Goal: Information Seeking & Learning: Learn about a topic

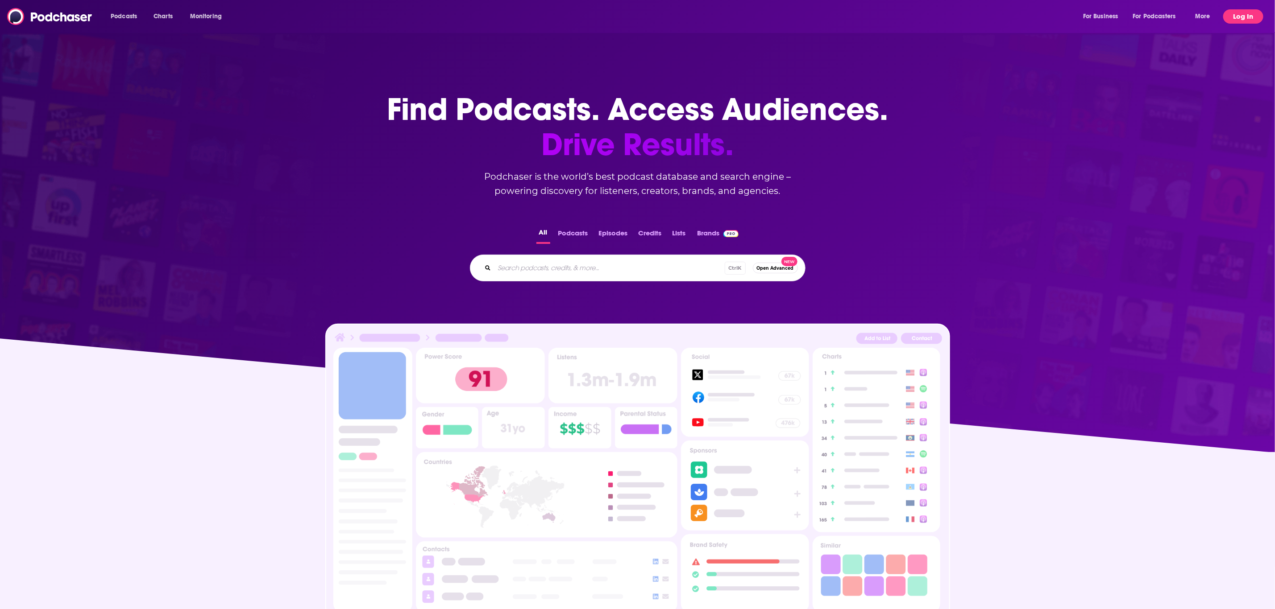
click at [1257, 17] on button "Log In" at bounding box center [1243, 16] width 40 height 14
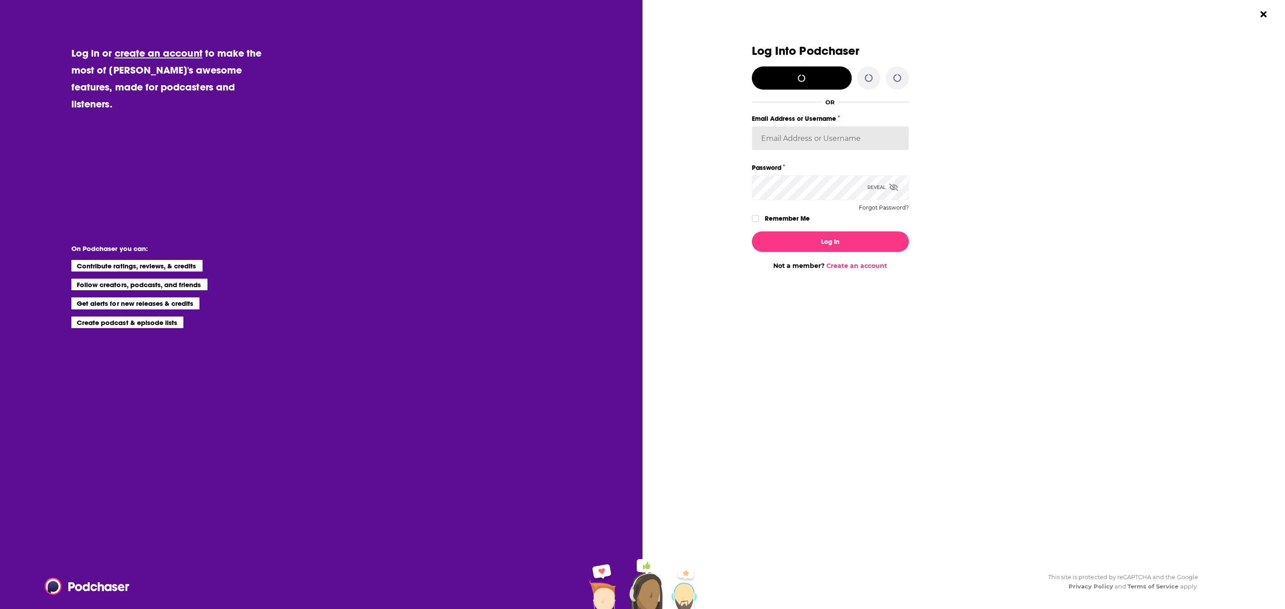
type input "AlkaNara"
click at [861, 235] on button "Log In" at bounding box center [830, 242] width 157 height 21
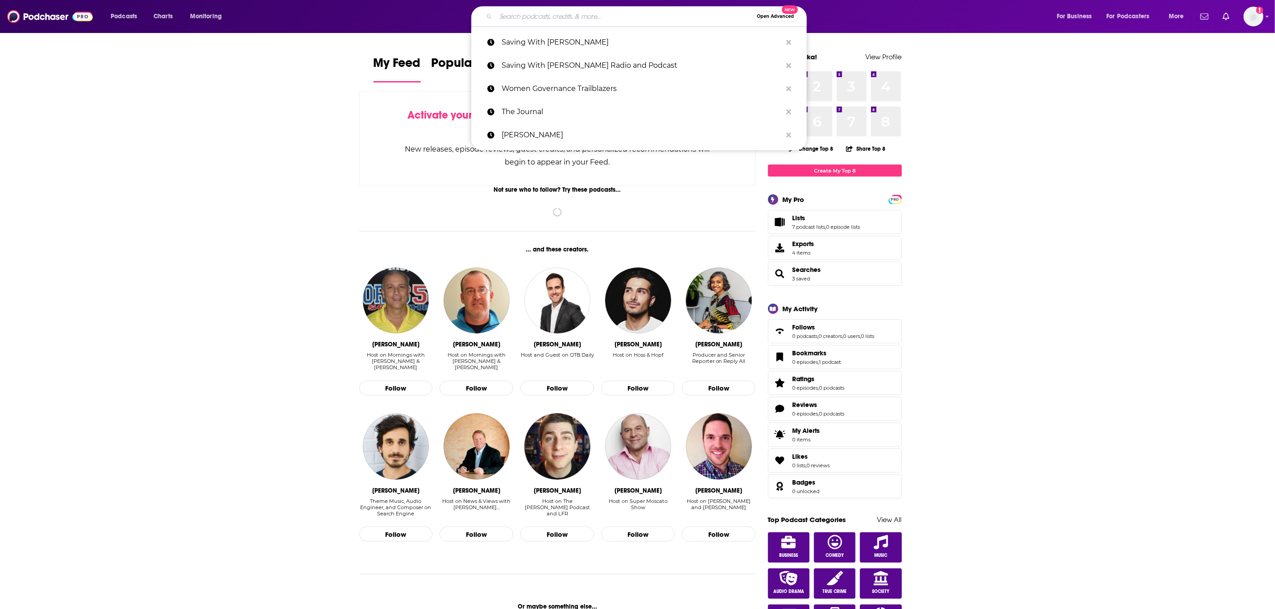
click at [573, 11] on input "Search podcasts, credits, & more..." at bounding box center [624, 16] width 257 height 14
paste input "CEO: Behind the Scenes"
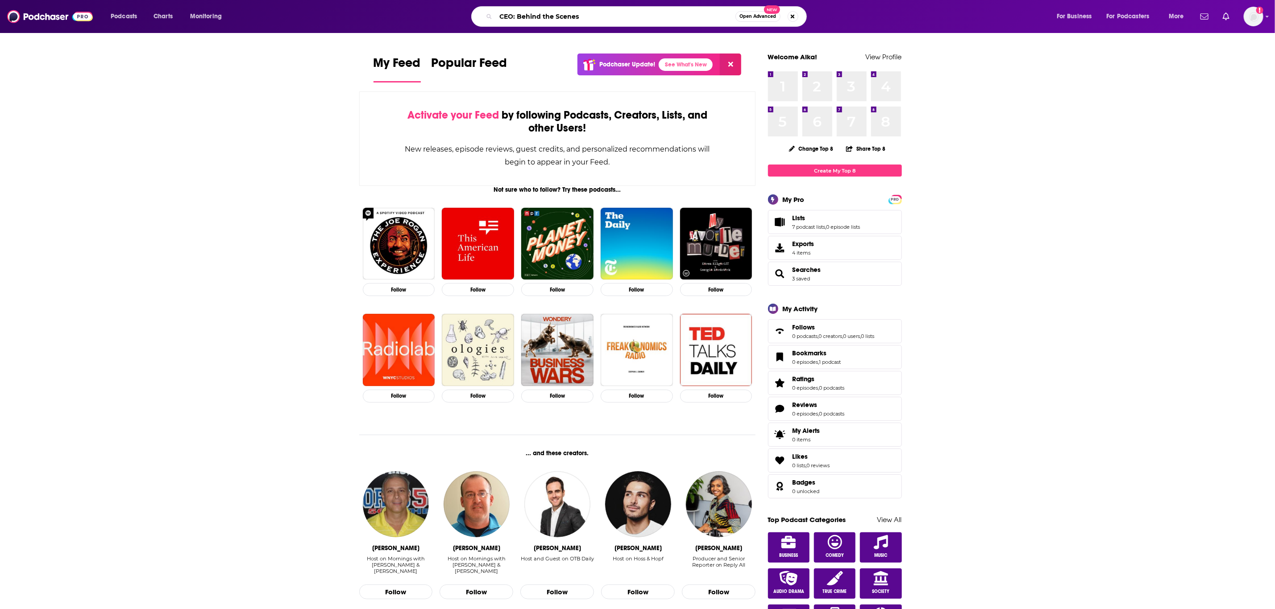
type input "CEO: Behind the Scenes"
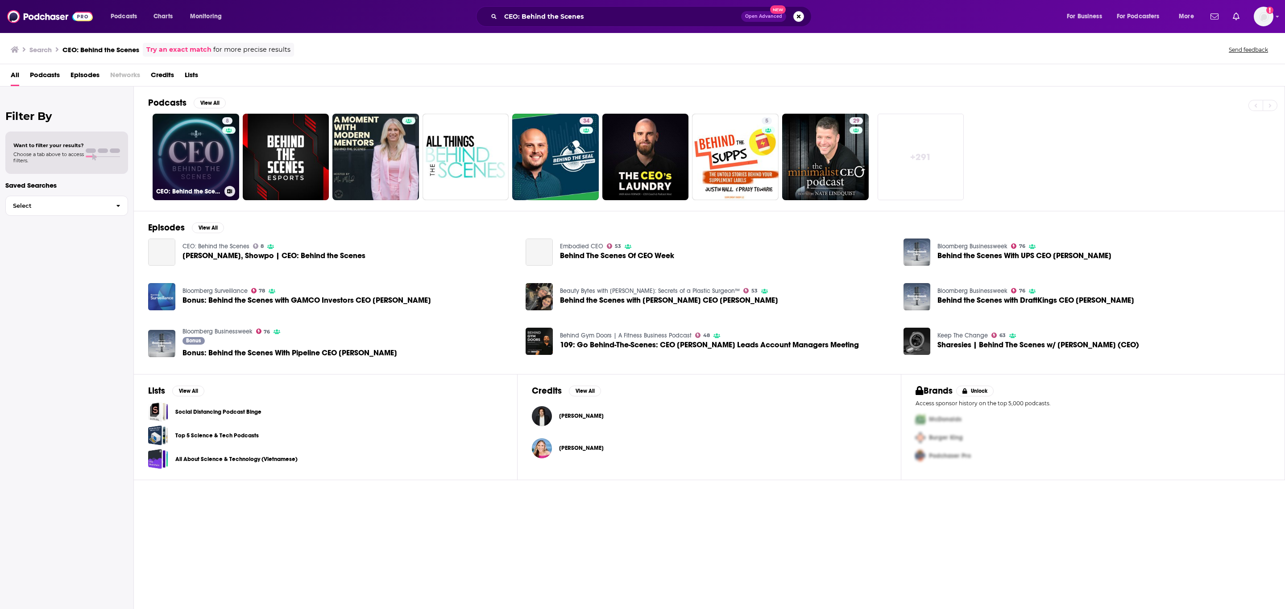
click at [194, 155] on link "8 CEO: Behind the Scenes" at bounding box center [196, 157] width 87 height 87
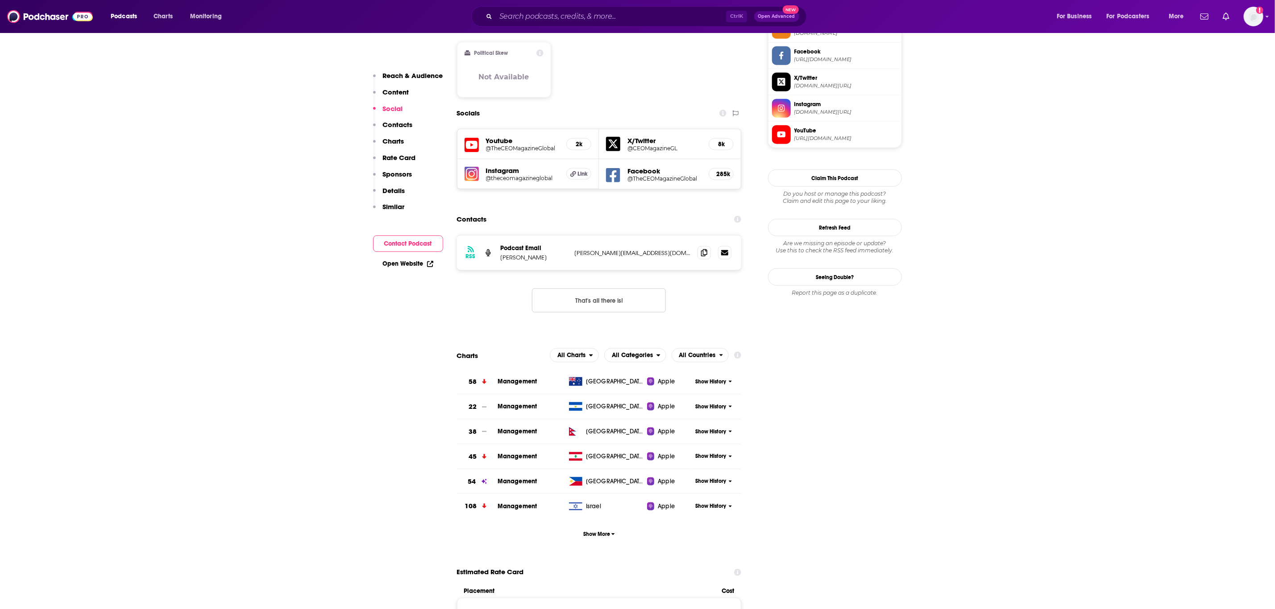
scroll to position [696, 0]
click at [607, 531] on span "Show More" at bounding box center [599, 534] width 32 height 6
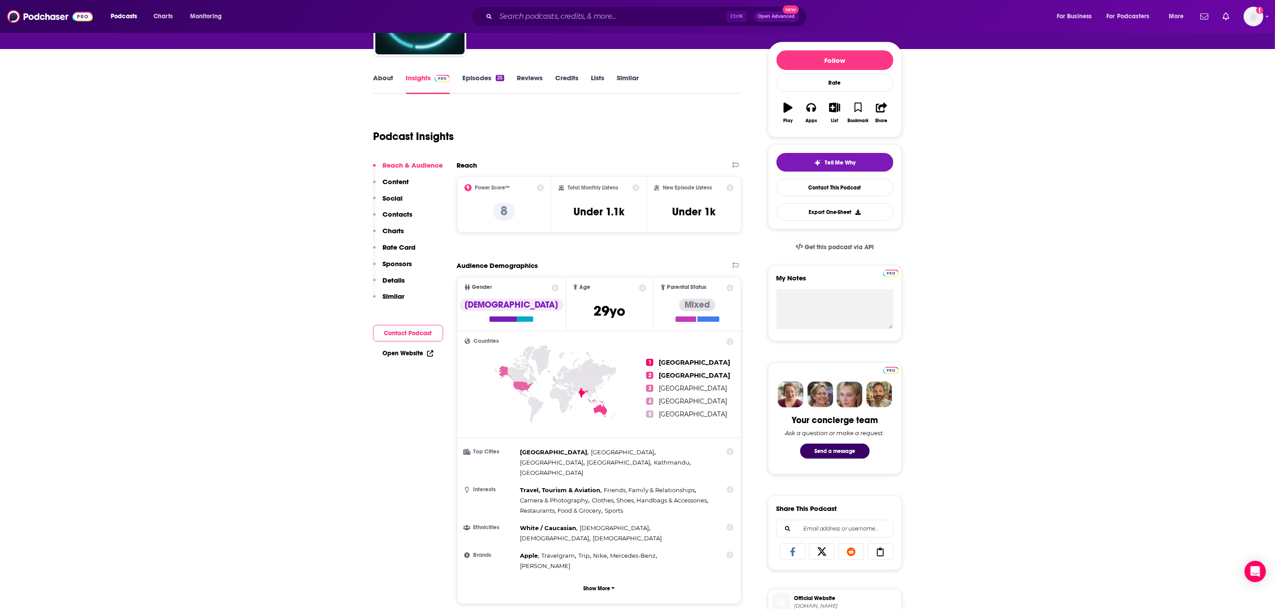
scroll to position [104, 0]
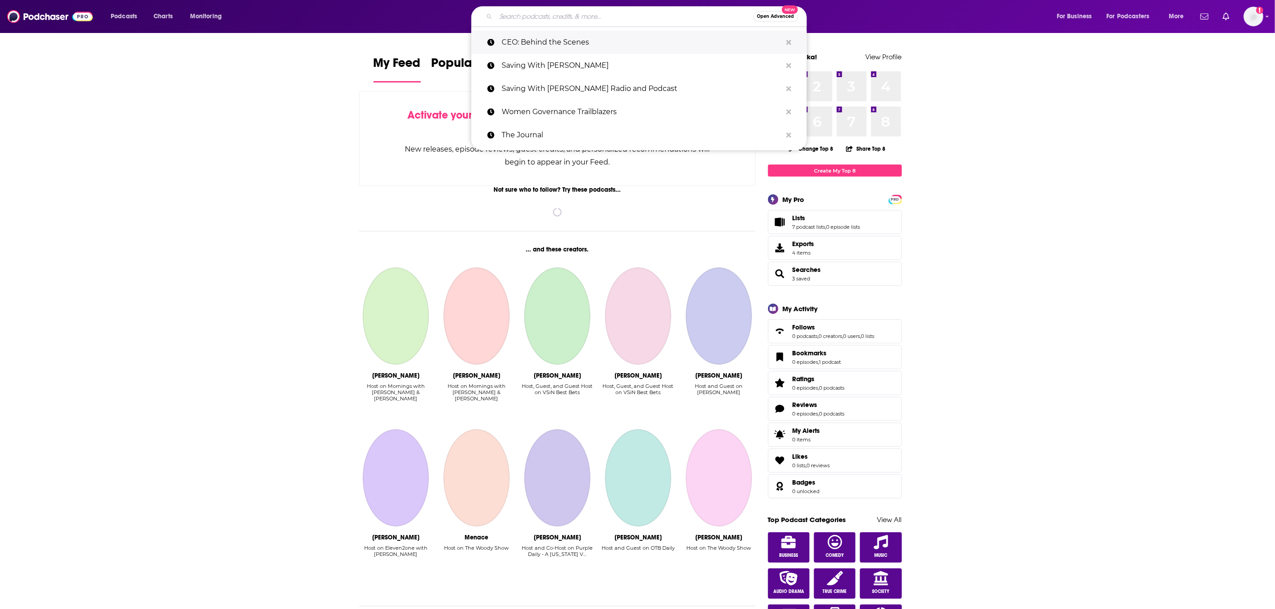
click at [543, 49] on p "CEO: Behind the Scenes" at bounding box center [641, 42] width 280 height 23
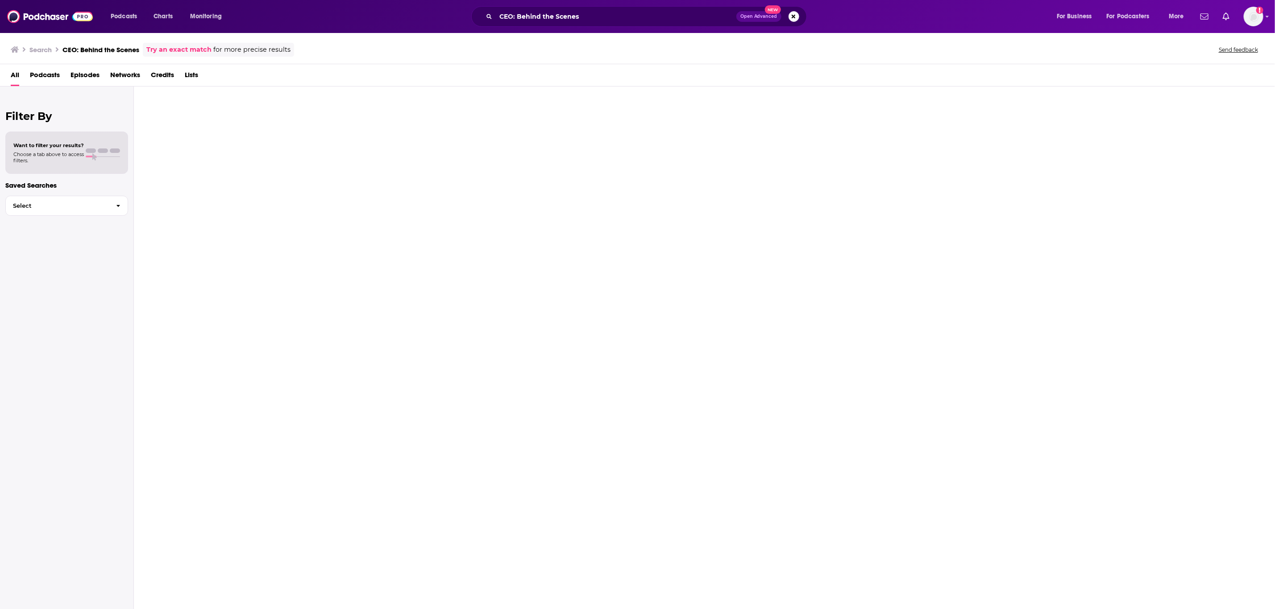
type input "CEO: Behind the Scenes"
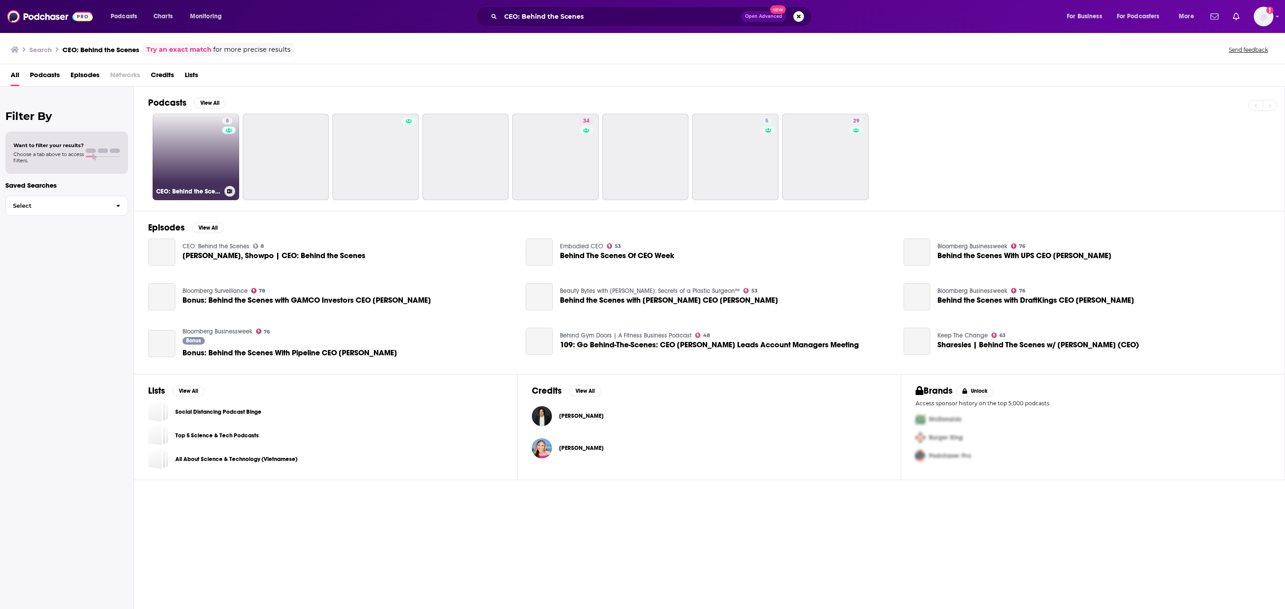
click at [181, 154] on link "8 CEO: Behind the Scenes" at bounding box center [196, 157] width 87 height 87
